Goal: Find specific page/section: Find specific page/section

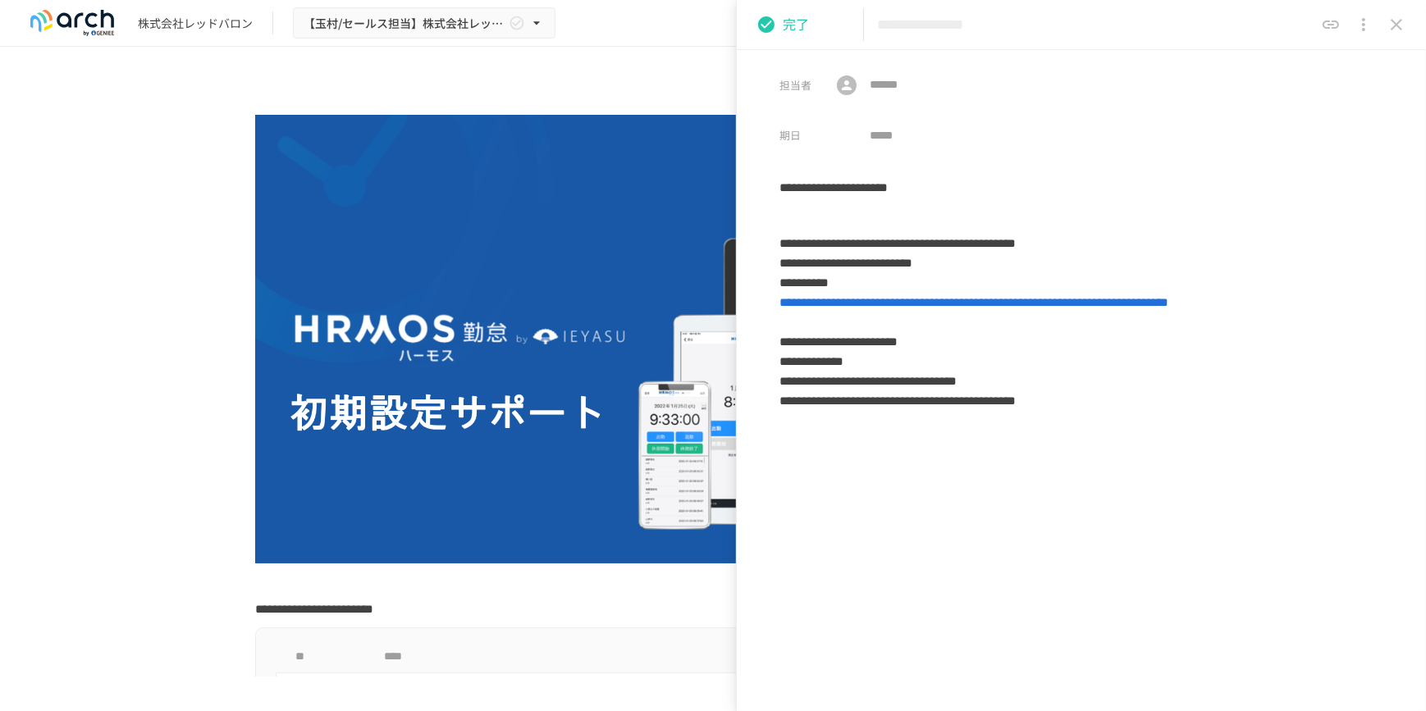
click at [1402, 26] on icon "close drawer" at bounding box center [1397, 25] width 20 height 20
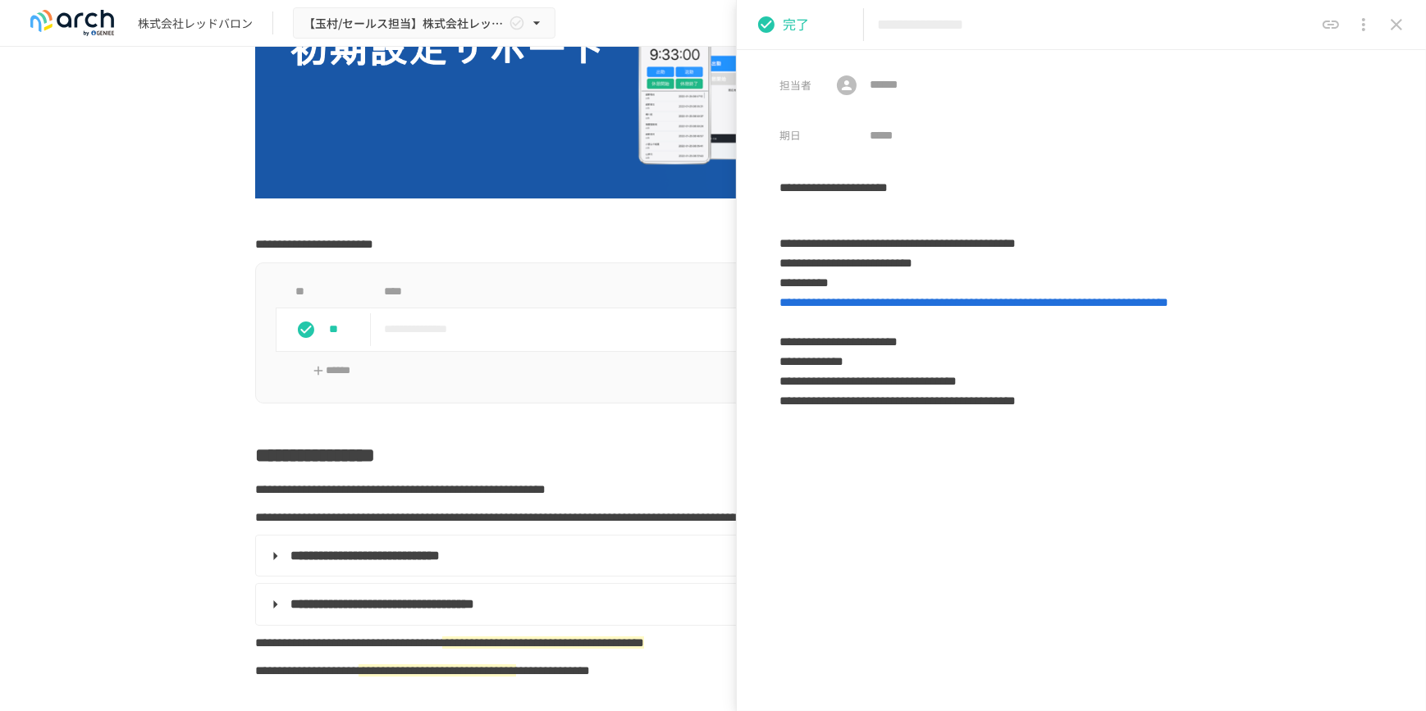
scroll to position [447, 0]
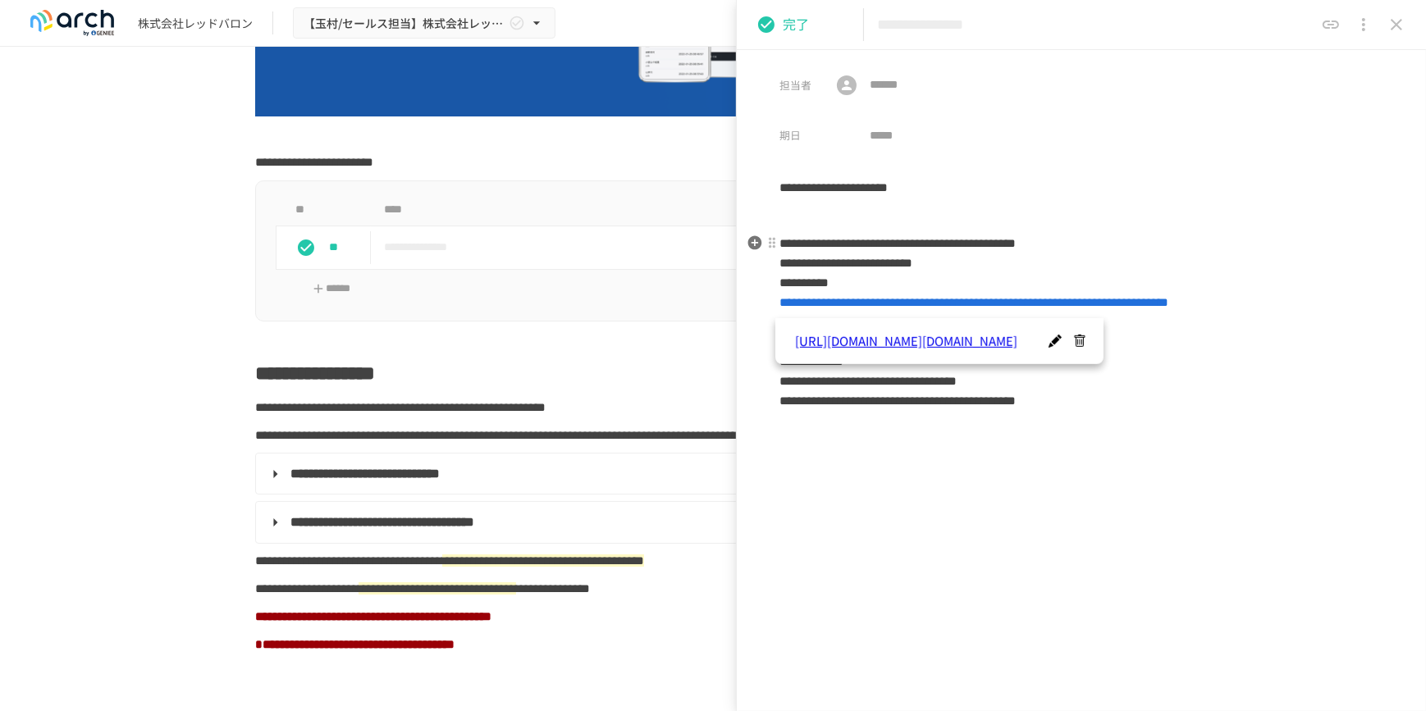
click at [1059, 306] on span "**********" at bounding box center [973, 302] width 389 height 12
